Goal: Find specific page/section: Find specific page/section

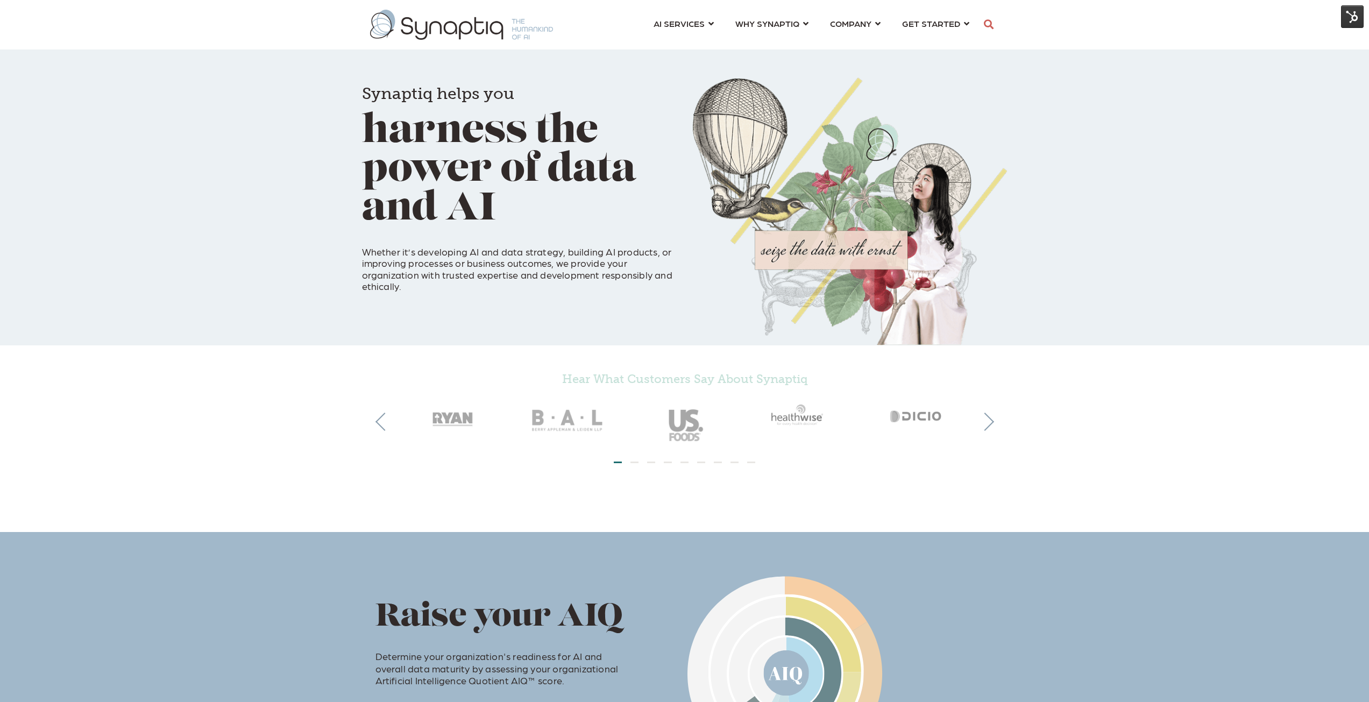
click at [1348, 19] on img at bounding box center [1352, 16] width 23 height 23
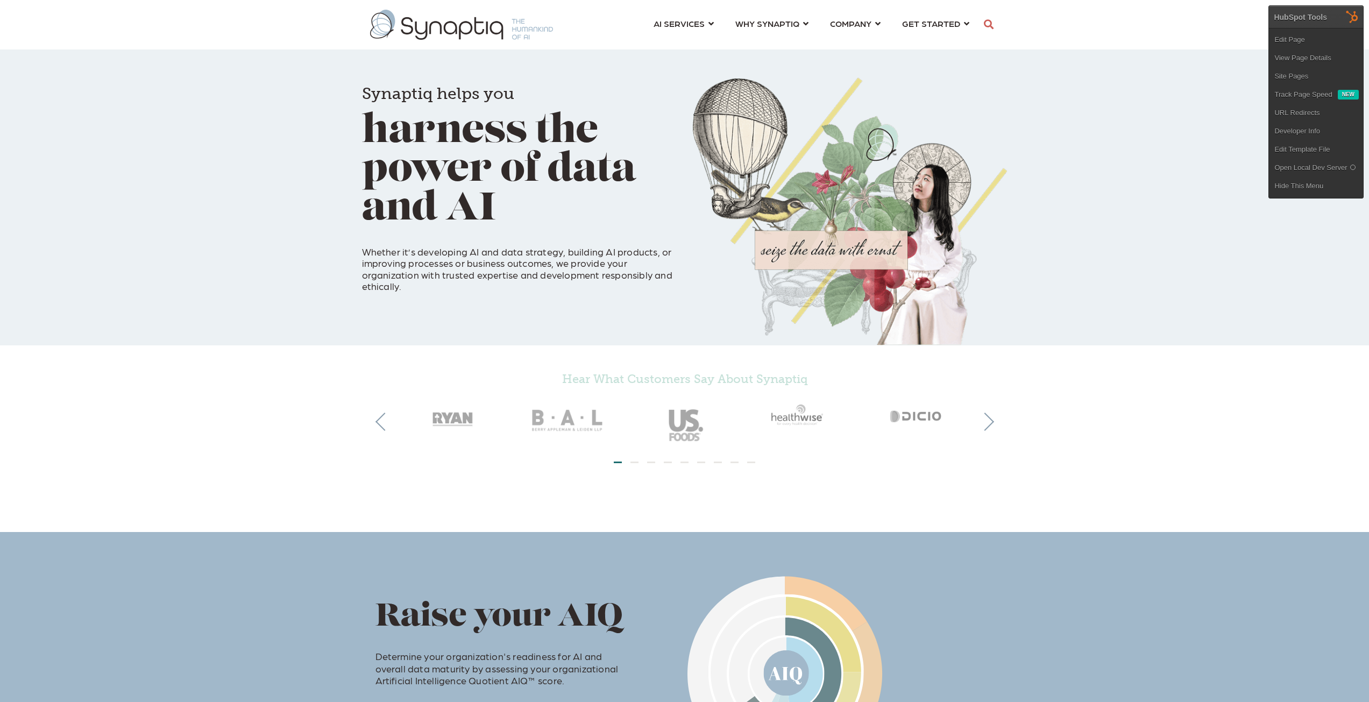
click at [1045, 51] on div "Synaptiq helps you harness the power of data and AI Whether it’s developing AI …" at bounding box center [684, 172] width 1369 height 345
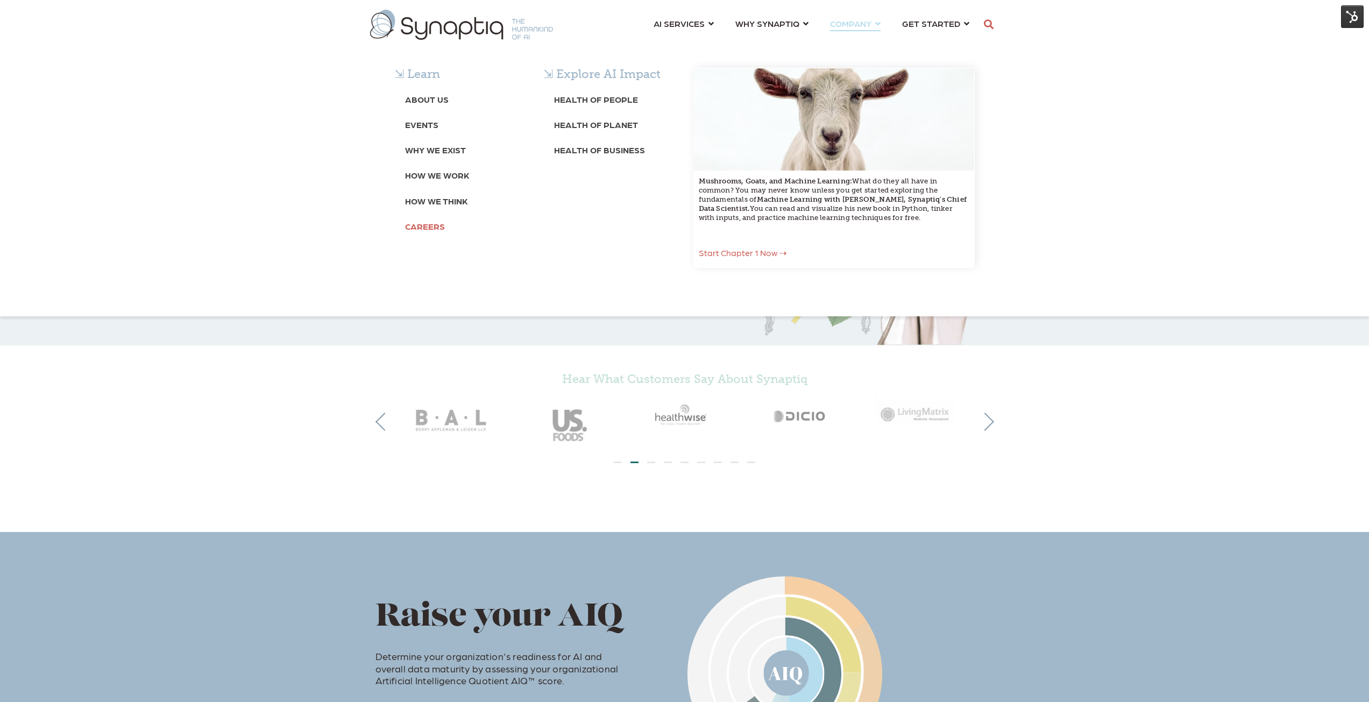
click at [422, 221] on b "Careers" at bounding box center [425, 226] width 40 height 10
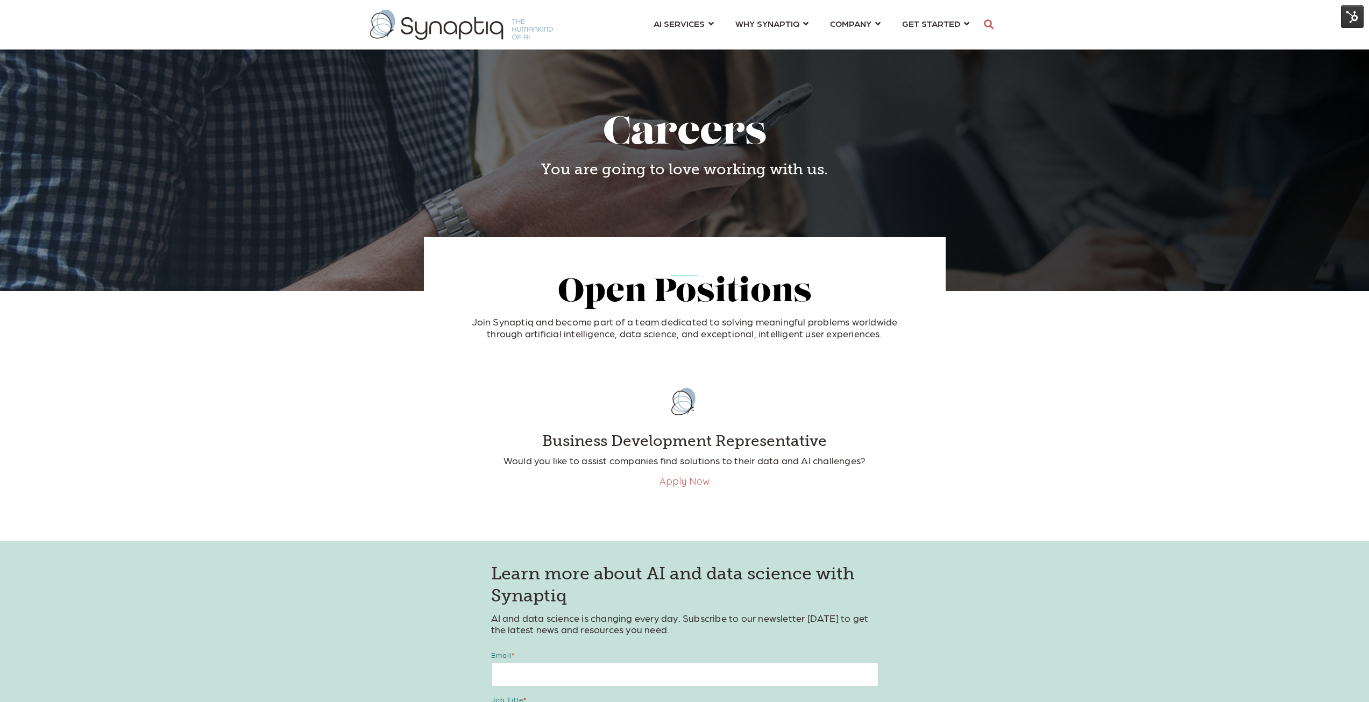
click at [1351, 17] on img at bounding box center [1352, 16] width 23 height 23
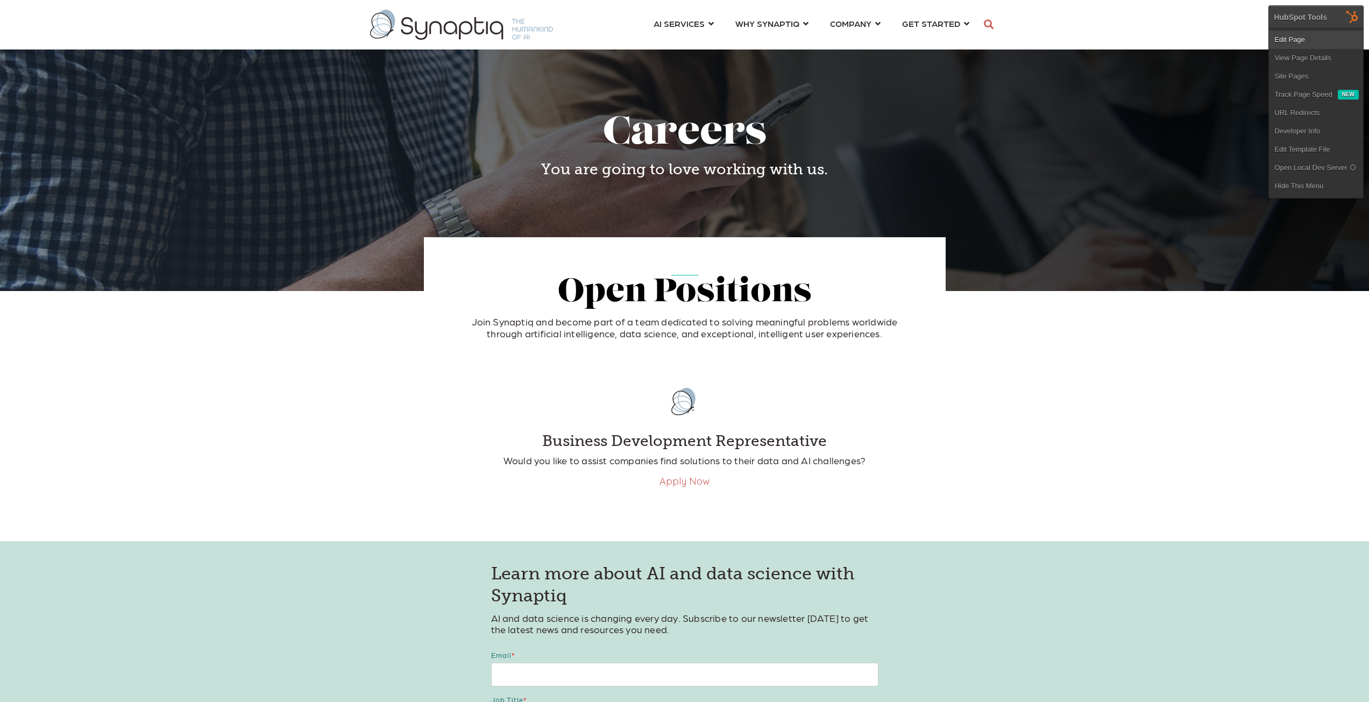
click at [1289, 38] on link "Edit Page" at bounding box center [1316, 40] width 94 height 18
